Goal: Task Accomplishment & Management: Complete application form

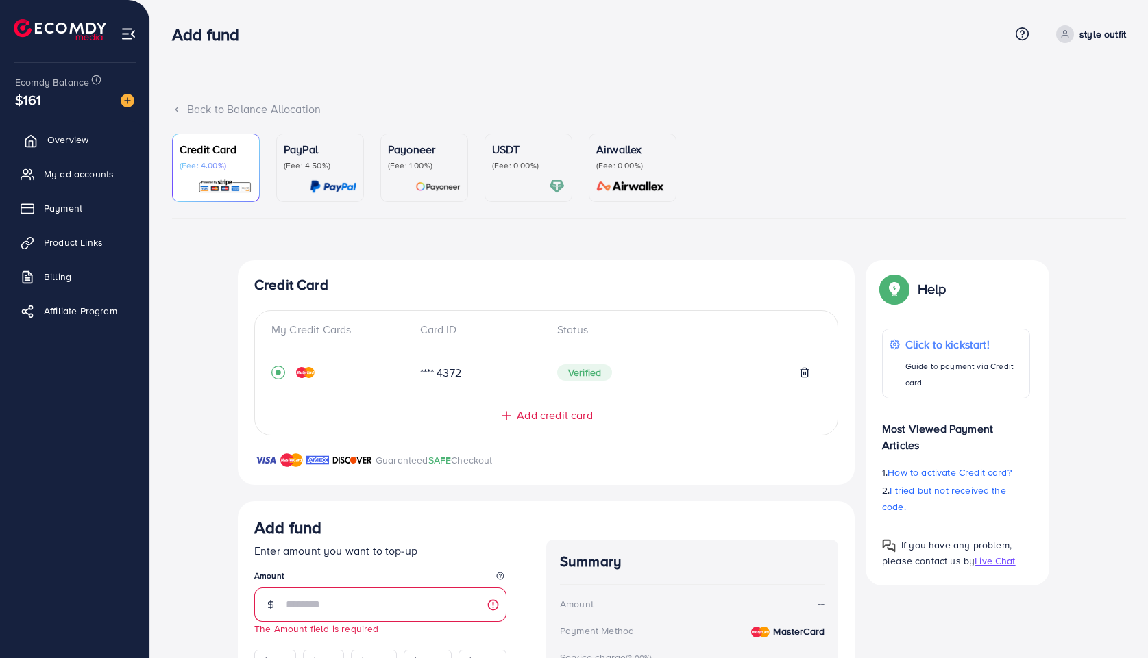
click at [44, 145] on link "Overview" at bounding box center [74, 139] width 129 height 27
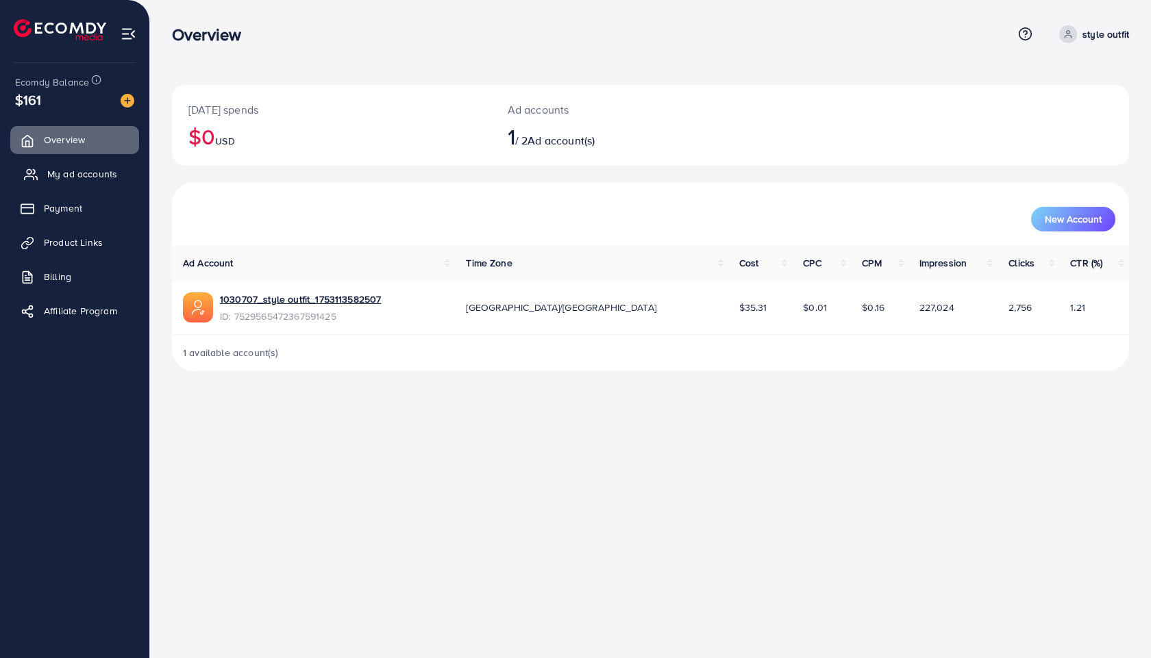
click at [32, 173] on icon at bounding box center [31, 175] width 14 height 14
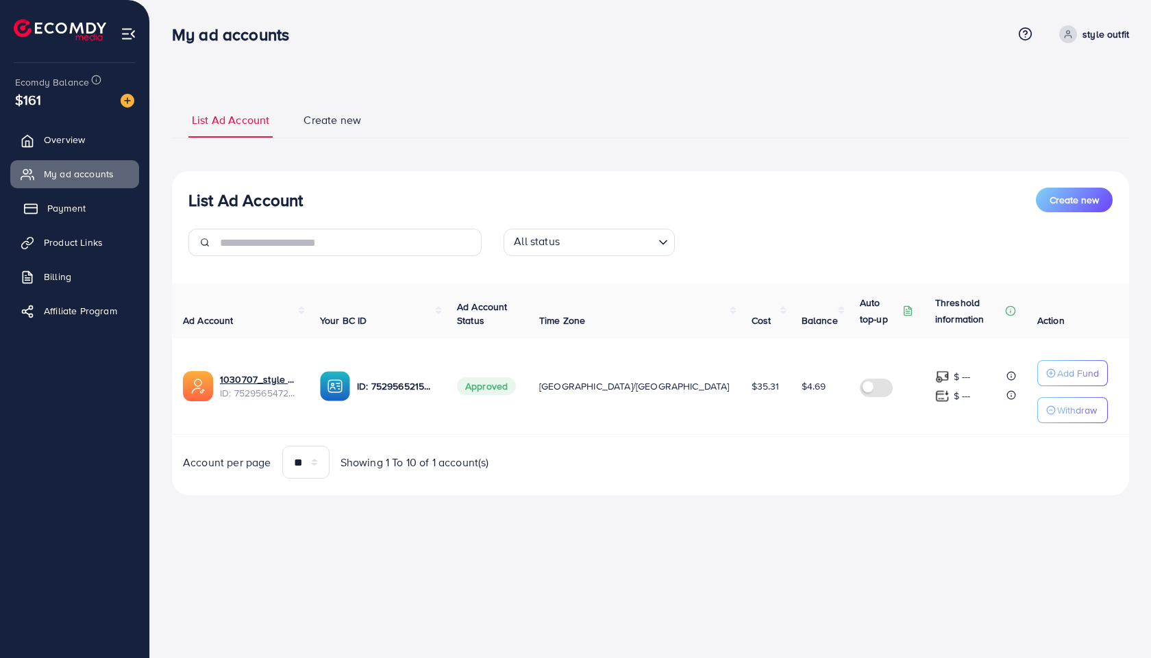
click at [51, 215] on span "Payment" at bounding box center [66, 208] width 38 height 14
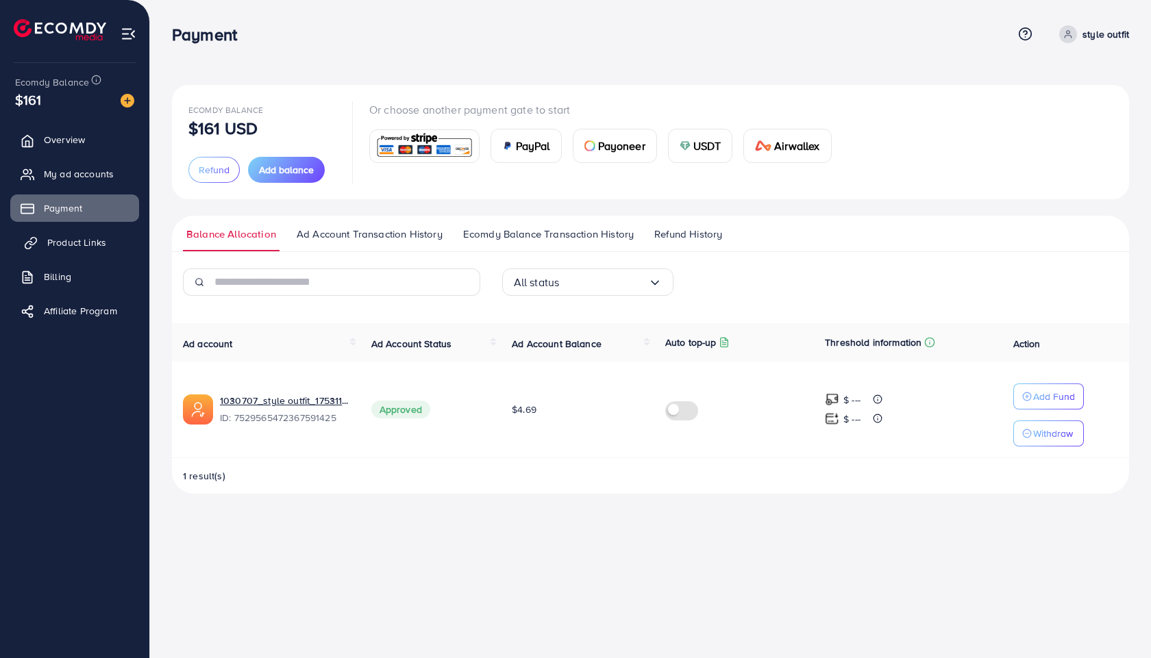
click at [53, 240] on span "Product Links" at bounding box center [76, 243] width 59 height 14
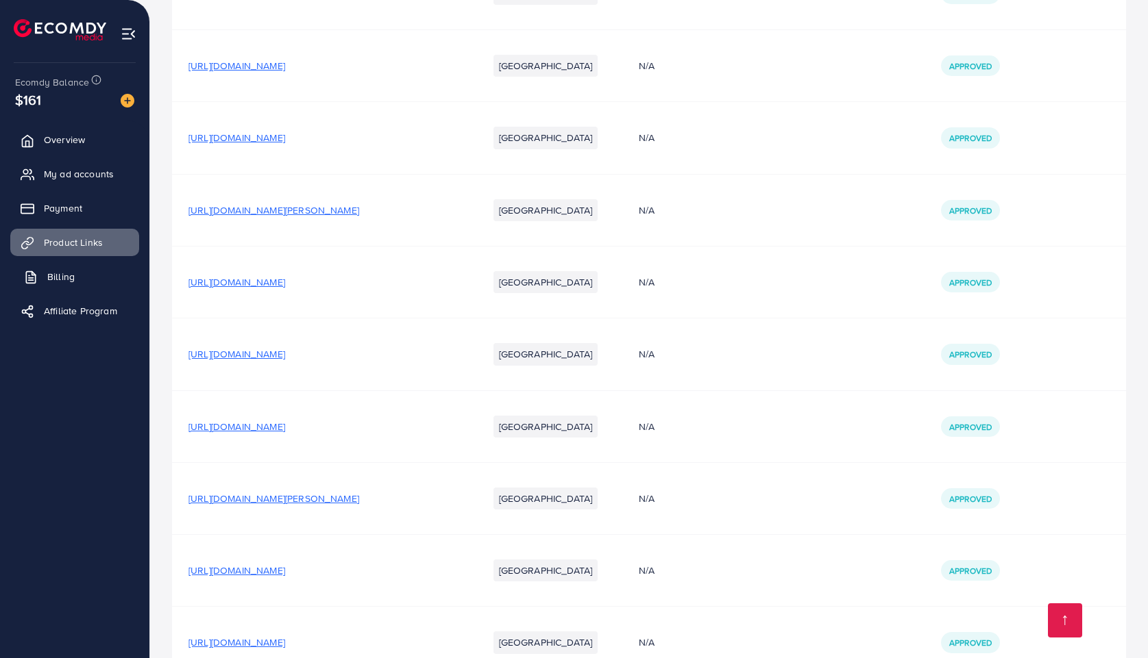
scroll to position [3494, 0]
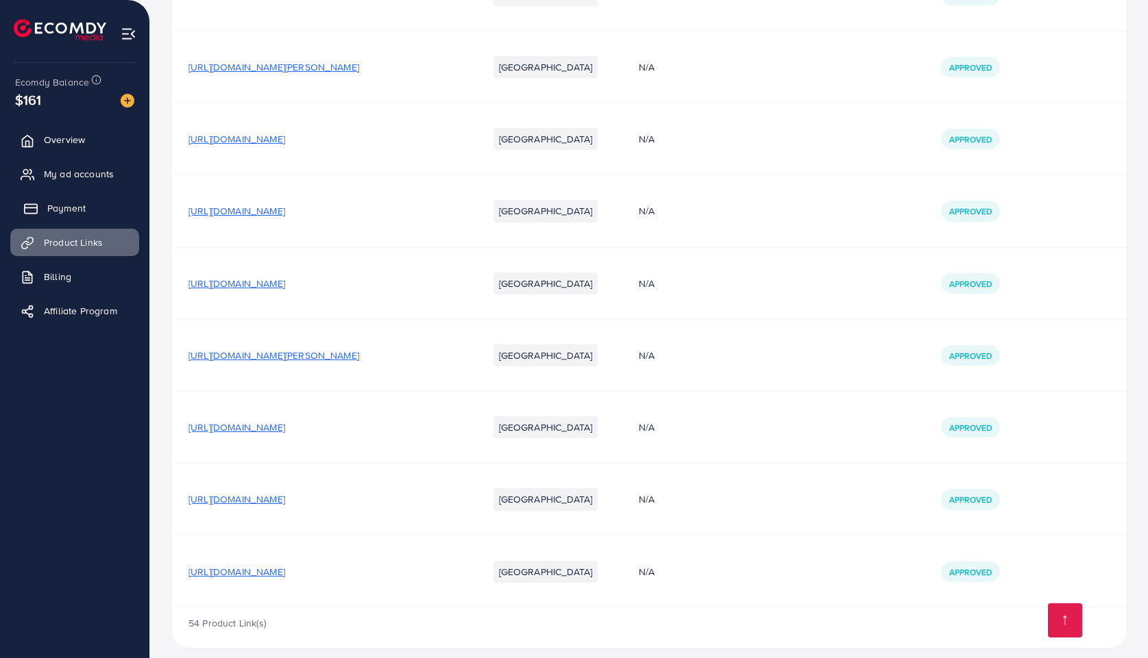
click at [62, 175] on span "My ad accounts" at bounding box center [79, 174] width 70 height 14
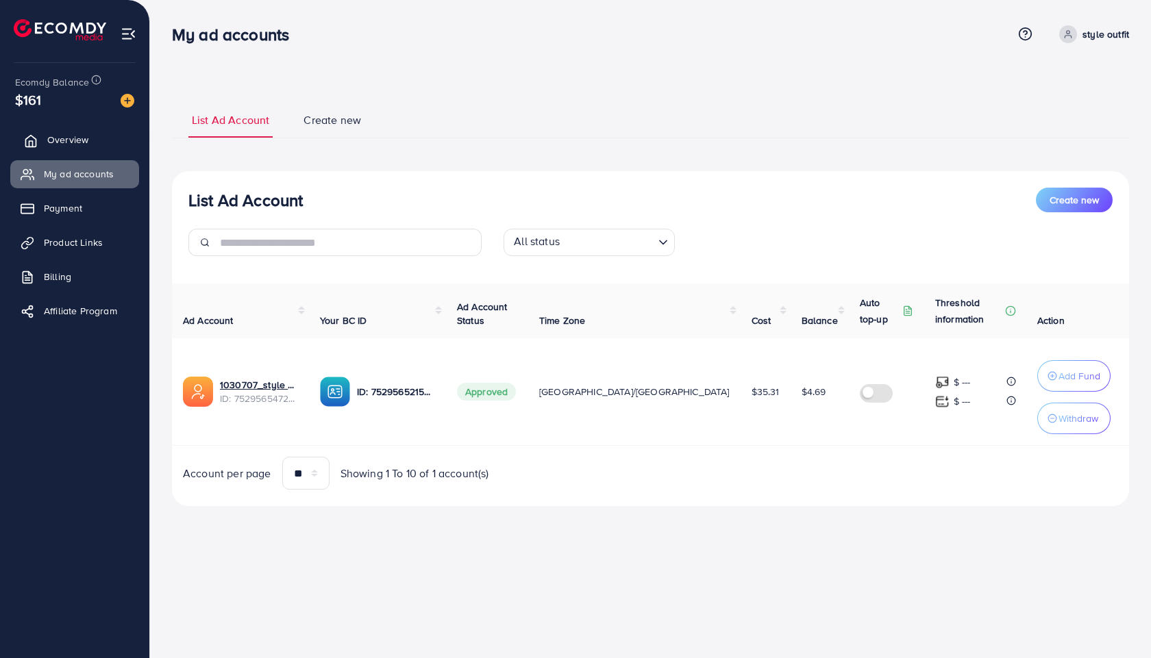
click at [56, 140] on span "Overview" at bounding box center [67, 140] width 41 height 14
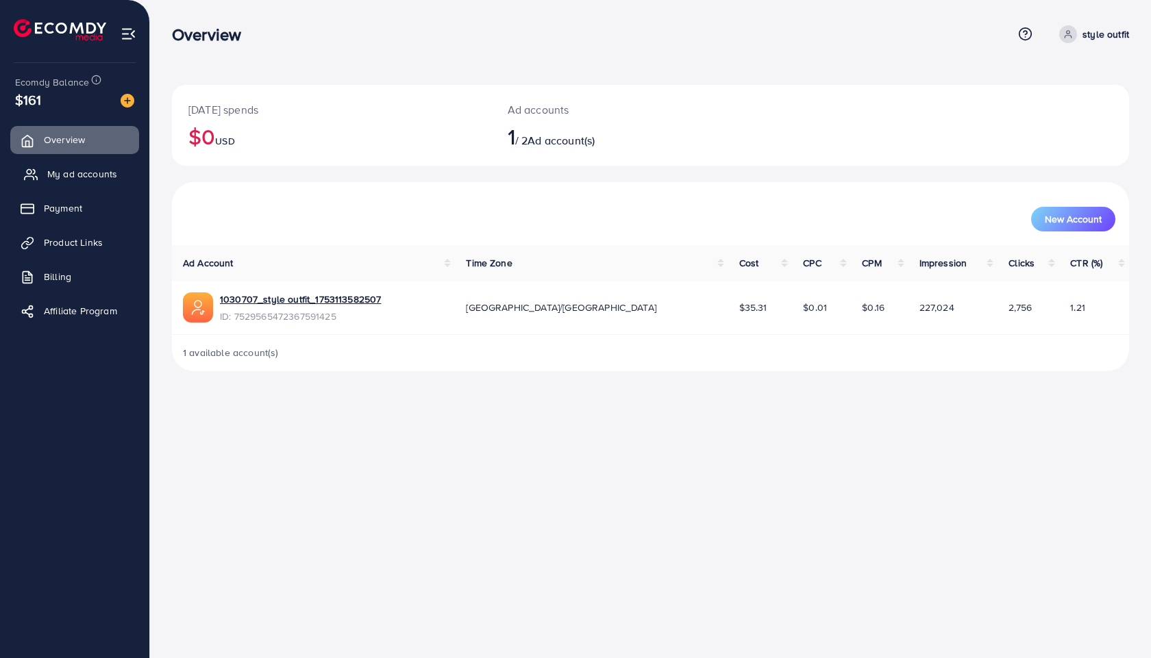
click at [75, 185] on link "My ad accounts" at bounding box center [74, 173] width 129 height 27
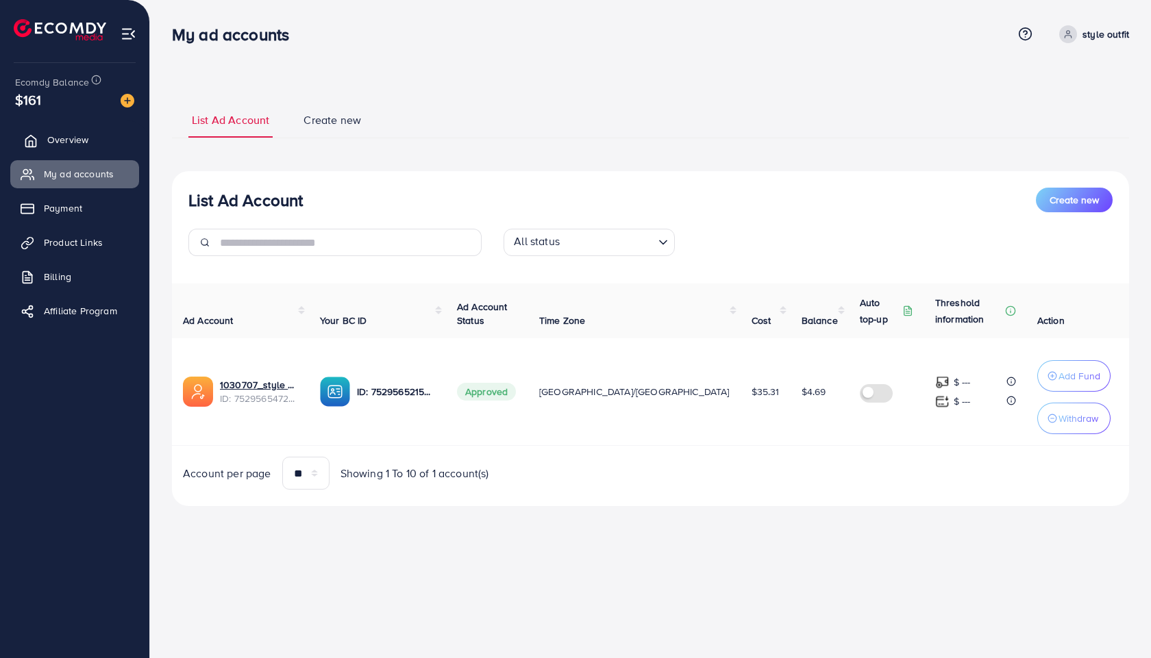
click at [89, 150] on link "Overview" at bounding box center [74, 139] width 129 height 27
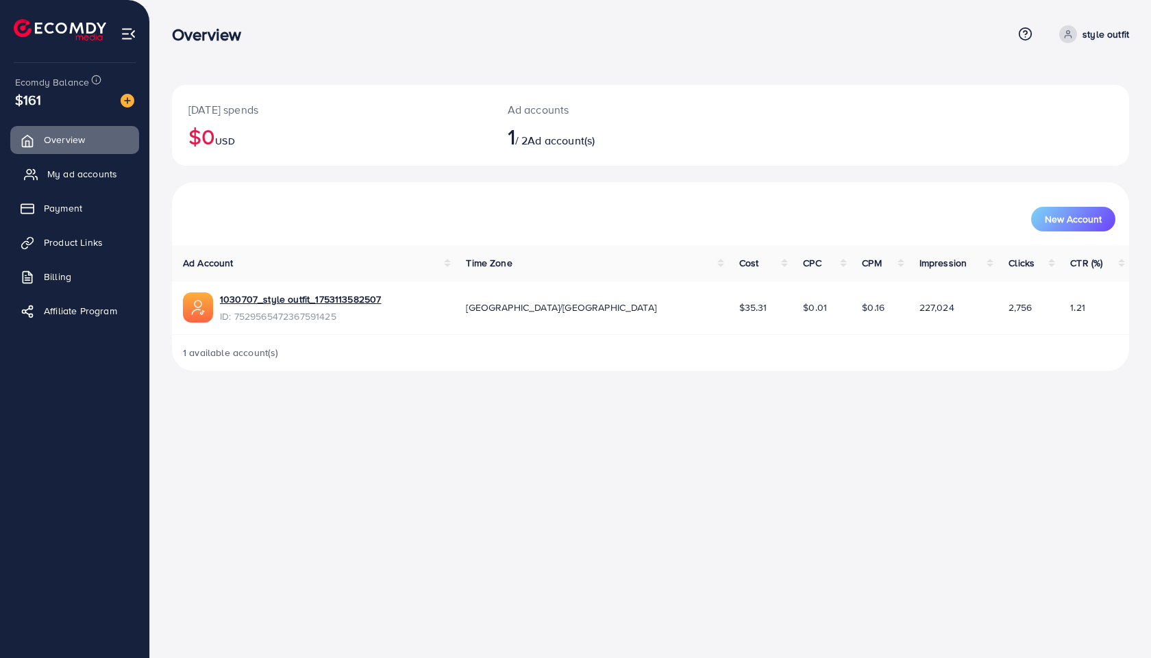
click at [74, 176] on span "My ad accounts" at bounding box center [82, 174] width 70 height 14
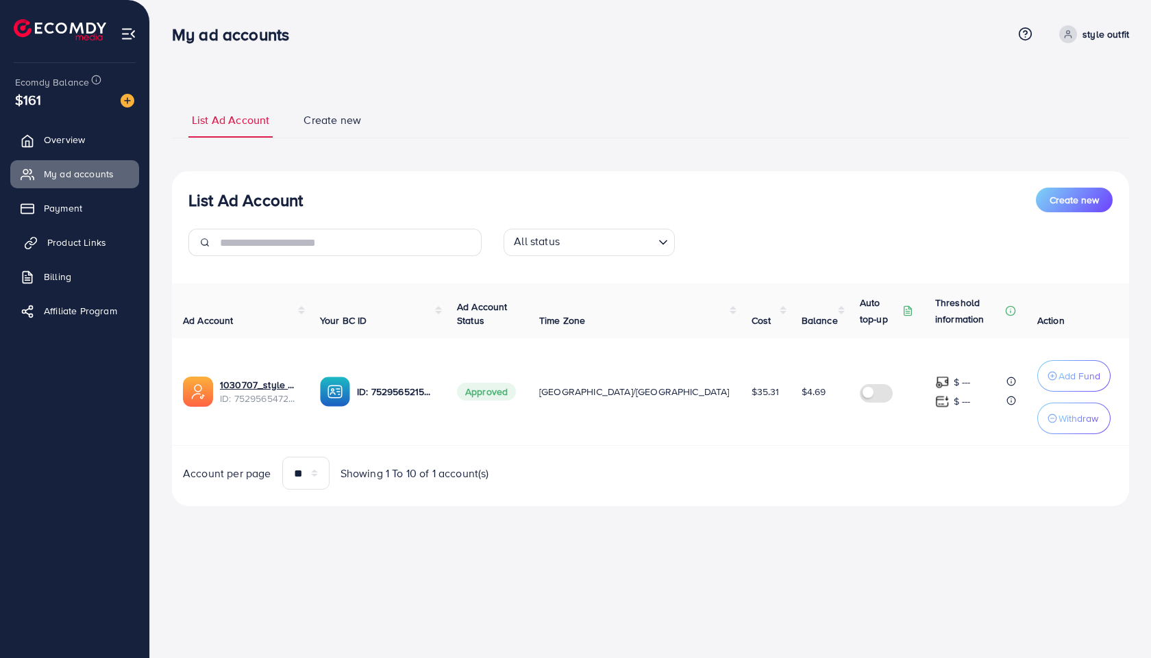
click at [77, 253] on link "Product Links" at bounding box center [74, 242] width 129 height 27
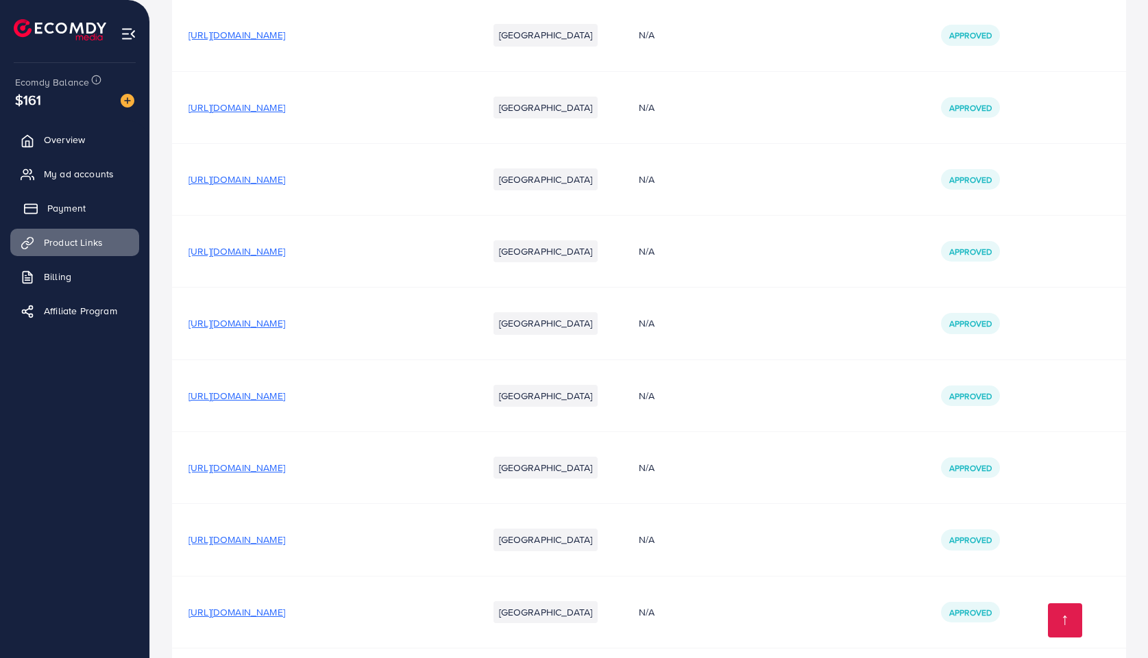
scroll to position [1576, 0]
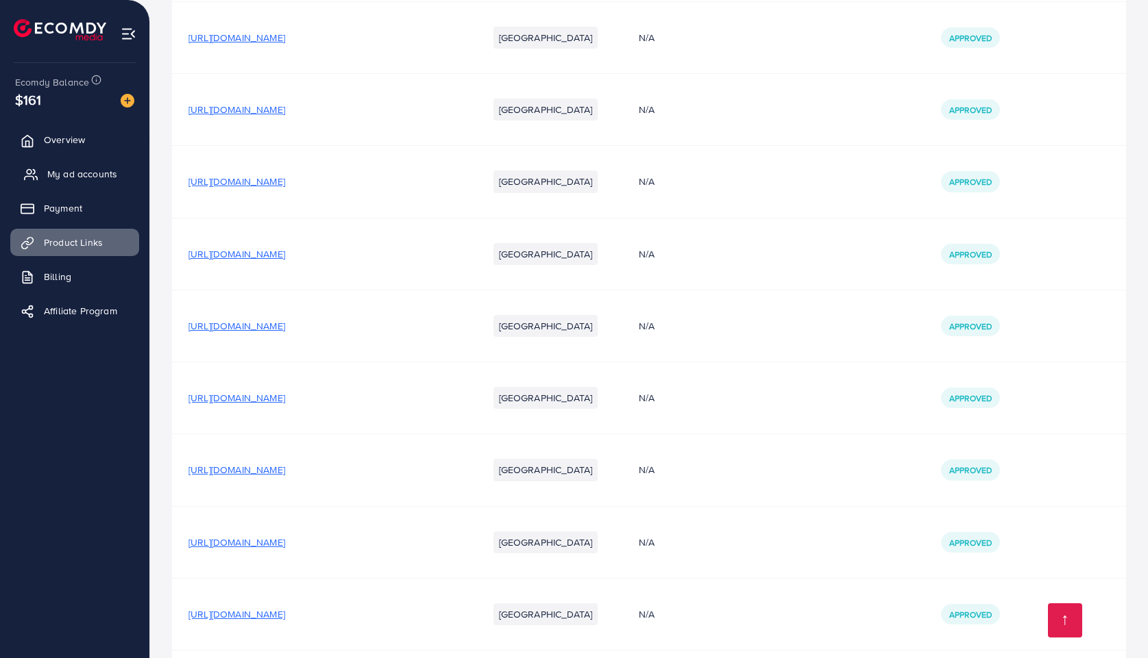
click at [82, 177] on span "My ad accounts" at bounding box center [82, 174] width 70 height 14
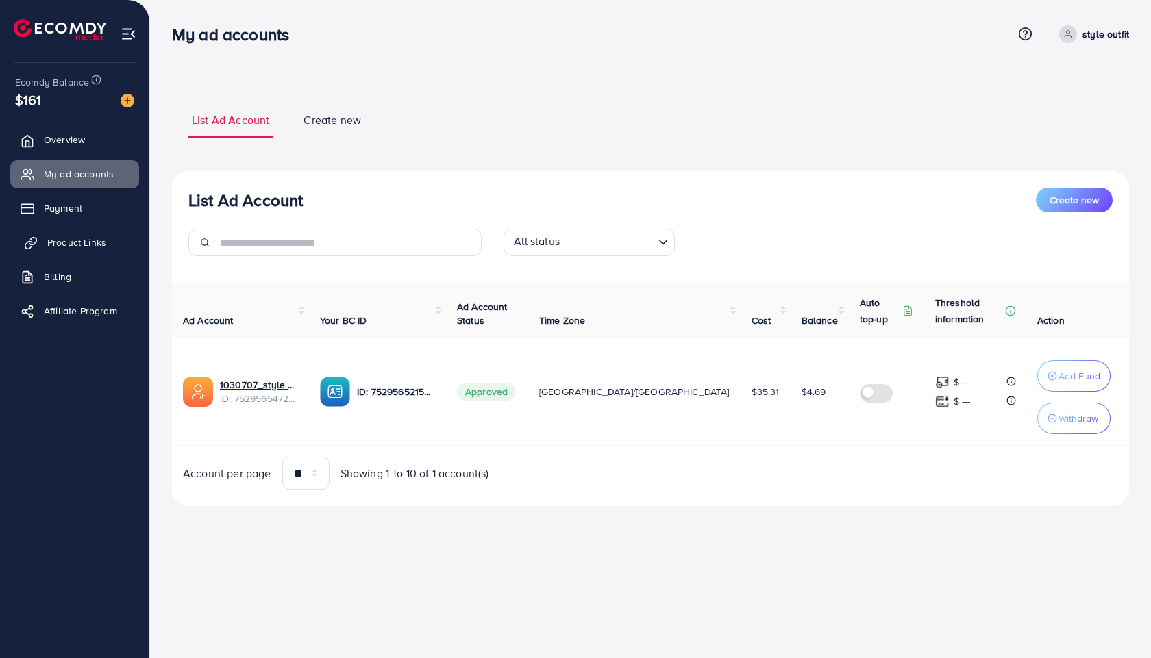
click at [71, 247] on span "Product Links" at bounding box center [76, 243] width 59 height 14
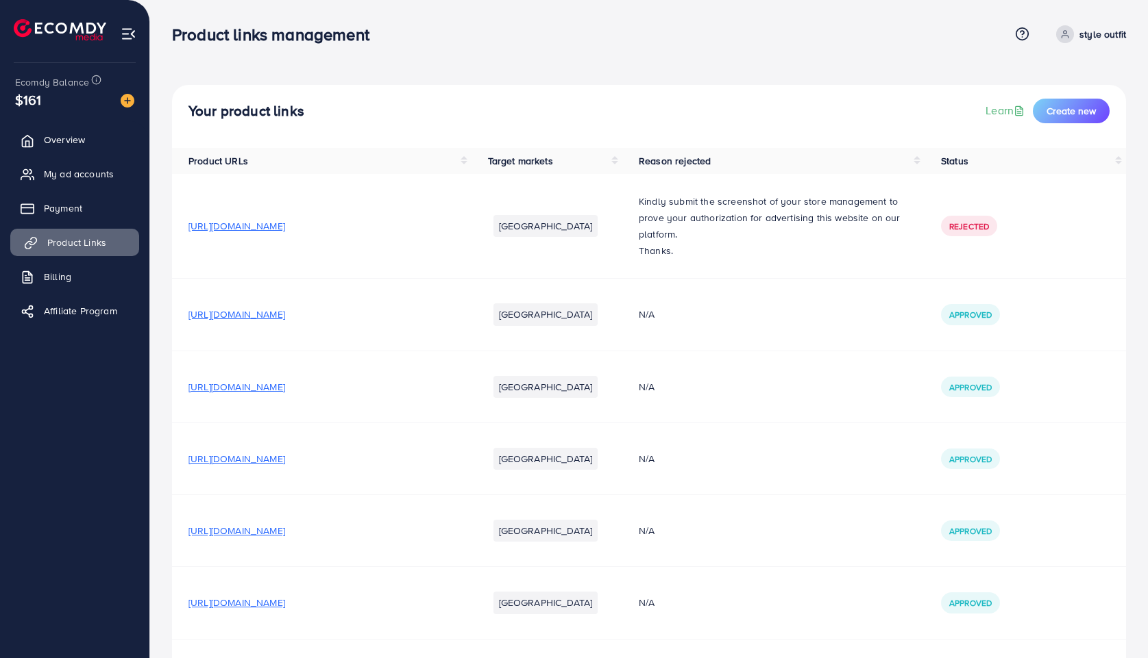
click at [80, 243] on span "Product Links" at bounding box center [76, 243] width 59 height 14
click at [1082, 110] on span "Create new" at bounding box center [1070, 111] width 49 height 14
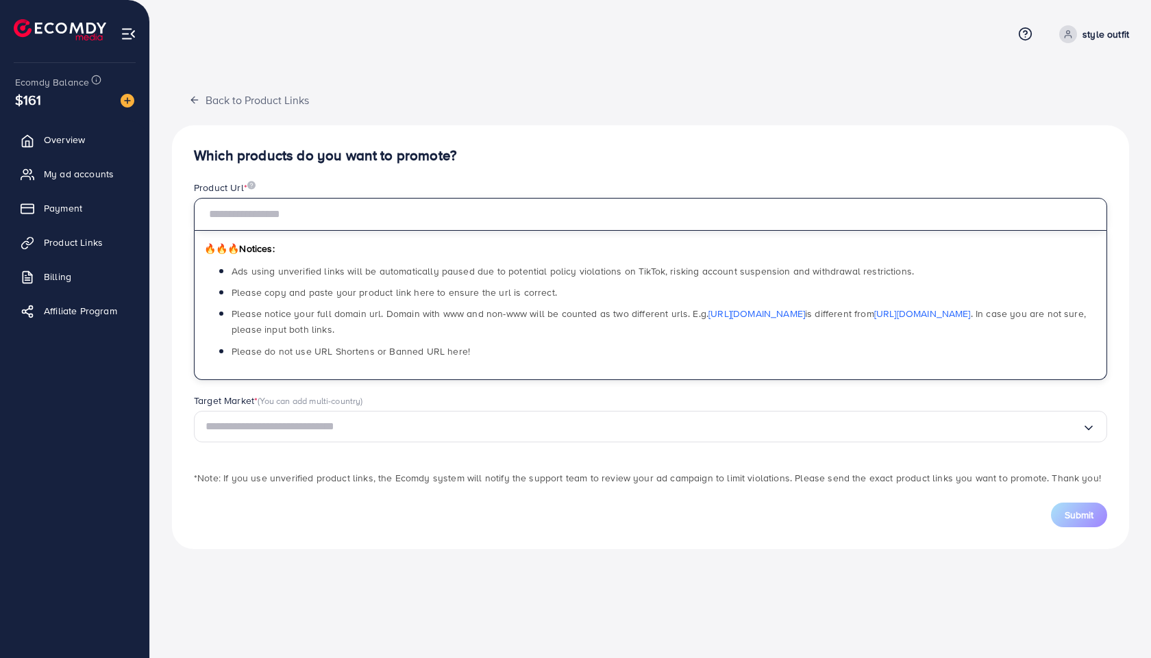
click at [423, 212] on input "text" at bounding box center [650, 214] width 913 height 33
paste input "**********"
type input "**********"
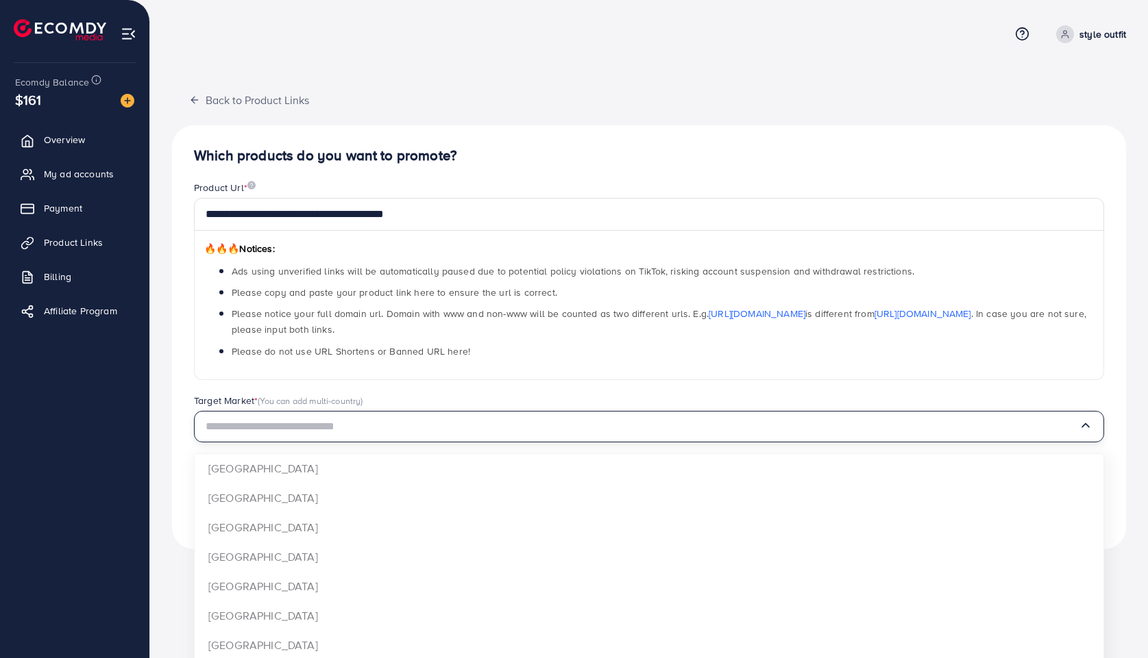
click at [369, 417] on input "Search for option" at bounding box center [642, 427] width 873 height 21
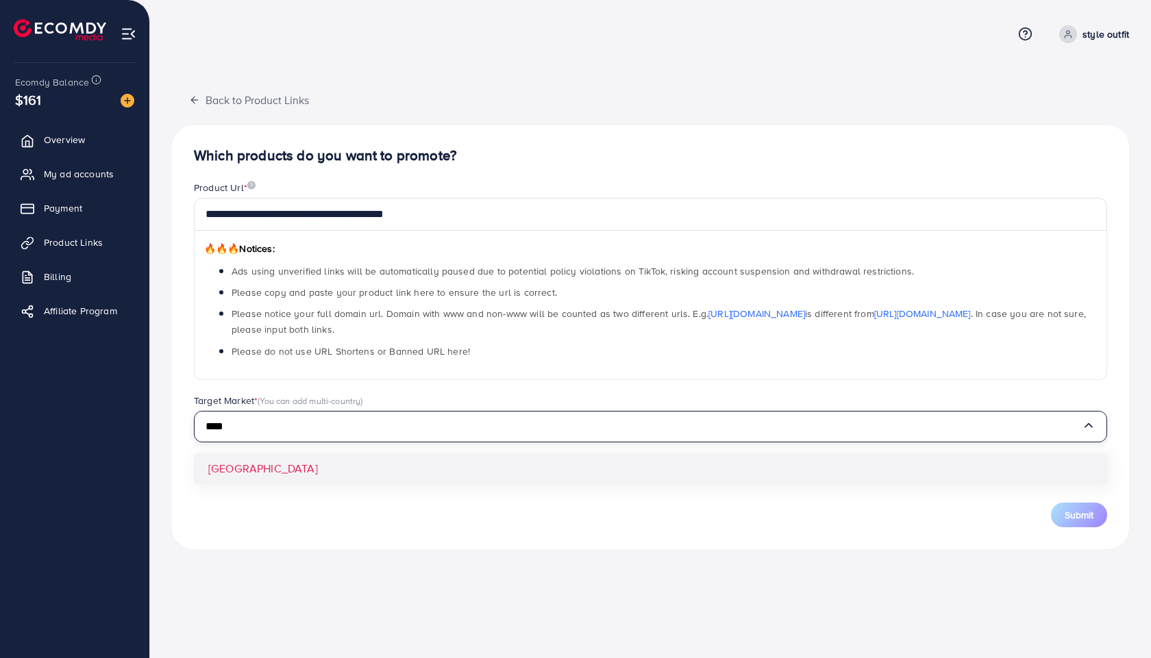
type input "****"
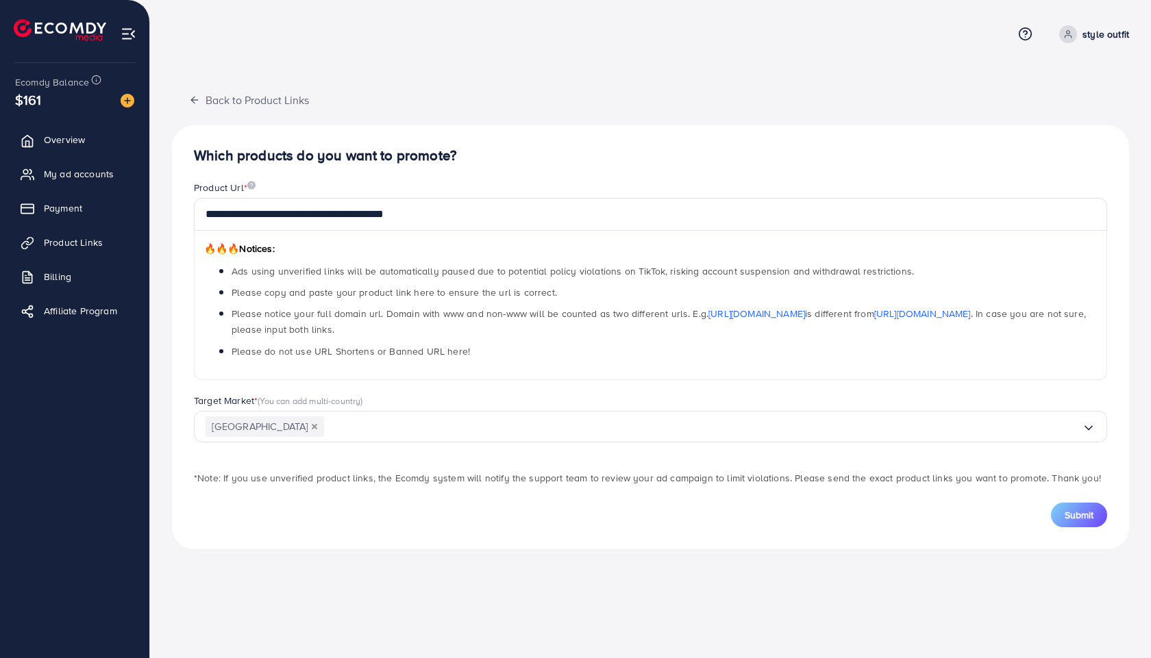
click at [291, 477] on div "**********" at bounding box center [650, 337] width 957 height 424
click at [1098, 512] on button "Submit" at bounding box center [1079, 515] width 56 height 25
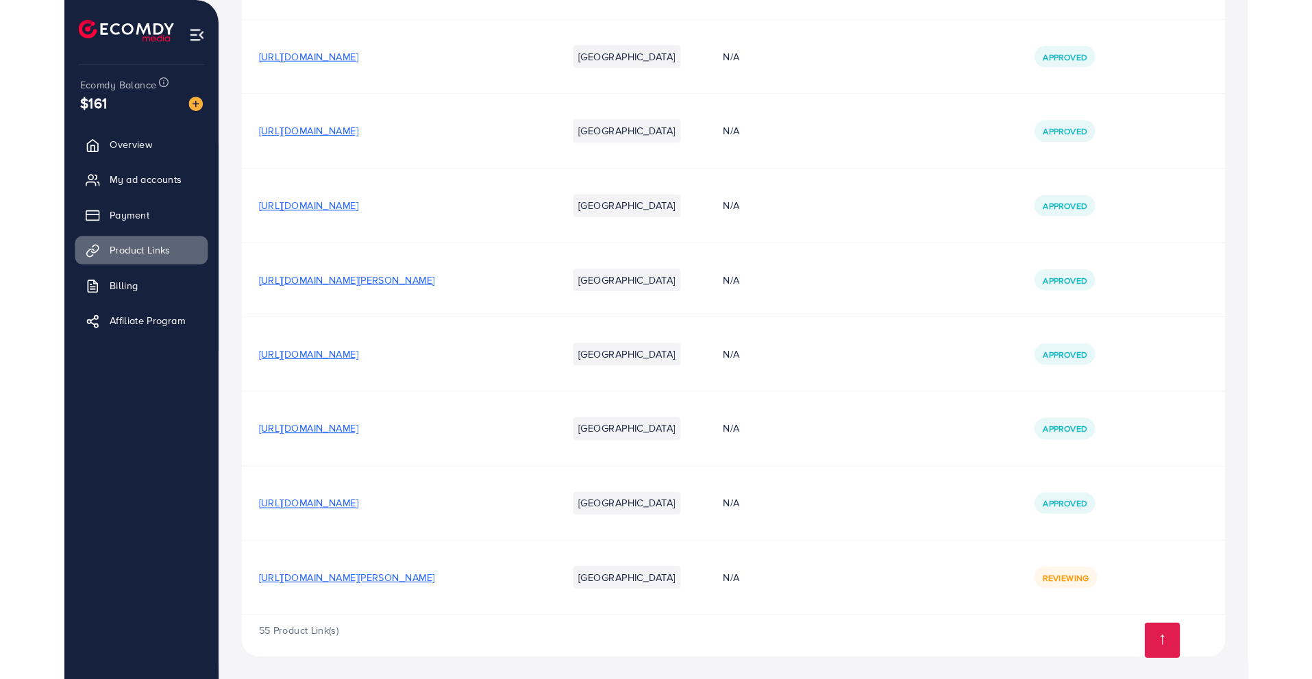
scroll to position [3541, 0]
